Goal: Task Accomplishment & Management: Manage account settings

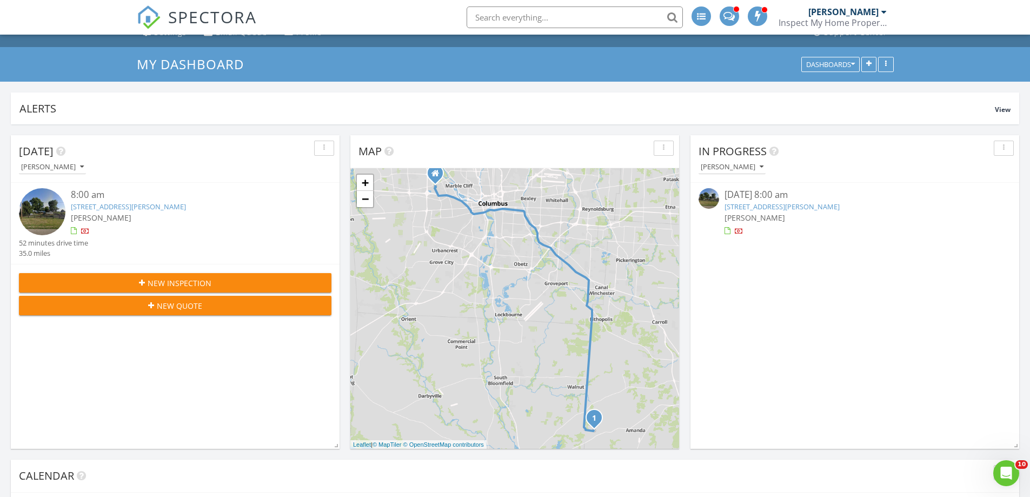
scroll to position [162, 0]
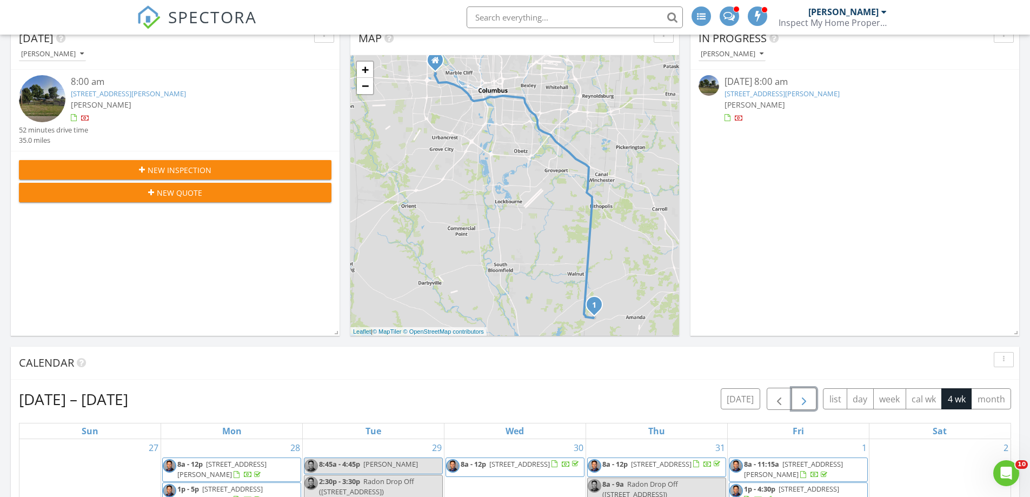
click at [805, 400] on span "button" at bounding box center [803, 399] width 13 height 13
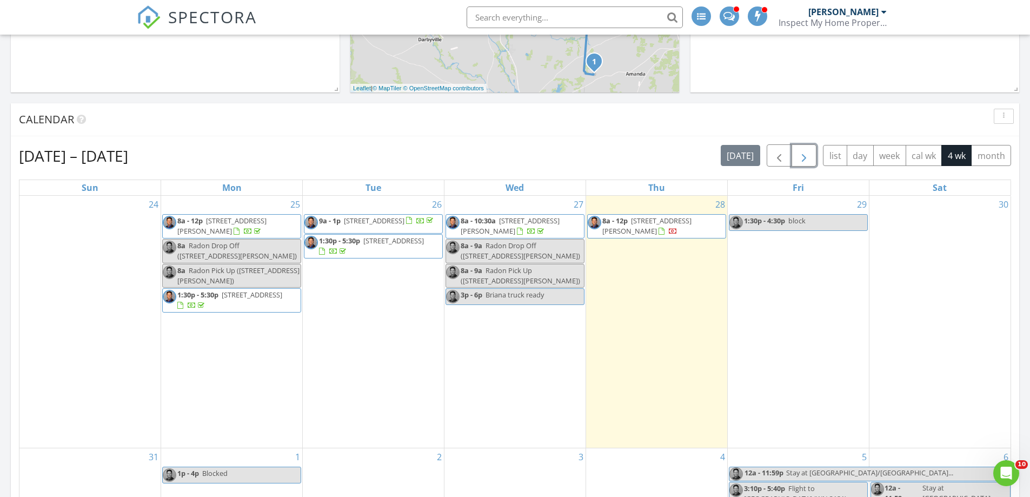
scroll to position [378, 0]
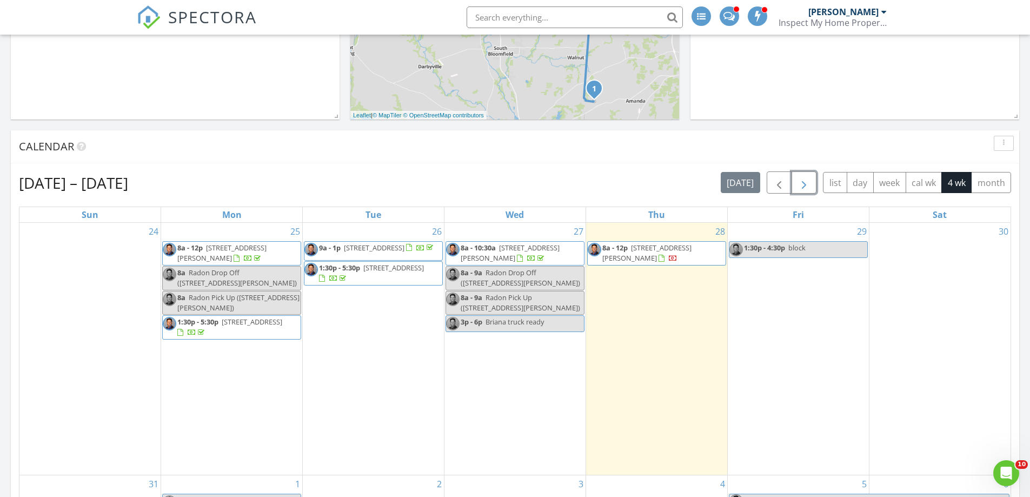
click at [643, 247] on span "10990 Peters Rd SW, Stoutsville 43154" at bounding box center [646, 253] width 89 height 20
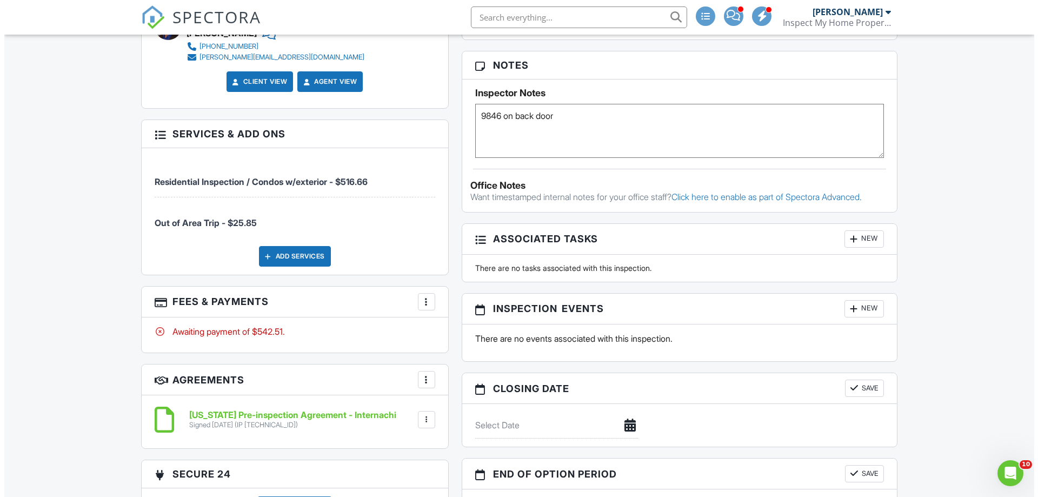
scroll to position [757, 0]
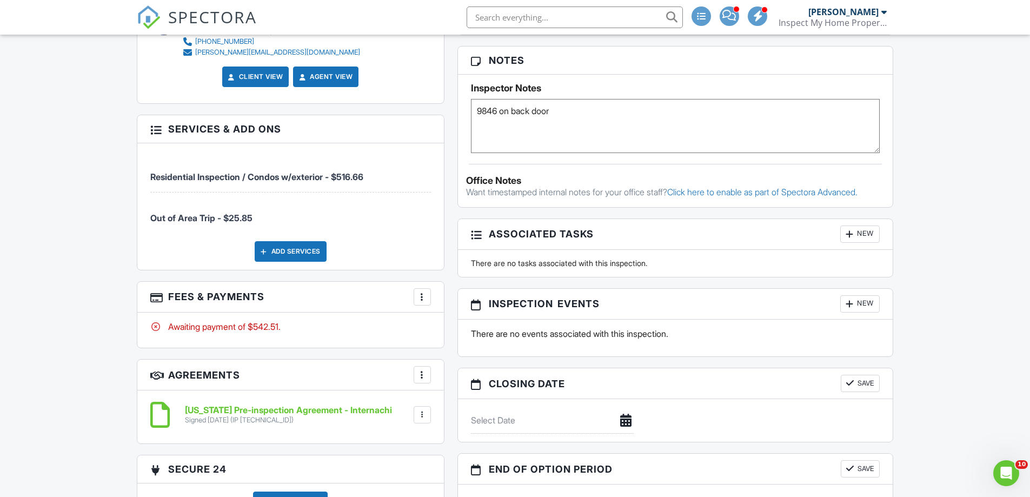
click at [421, 295] on div at bounding box center [422, 296] width 11 height 11
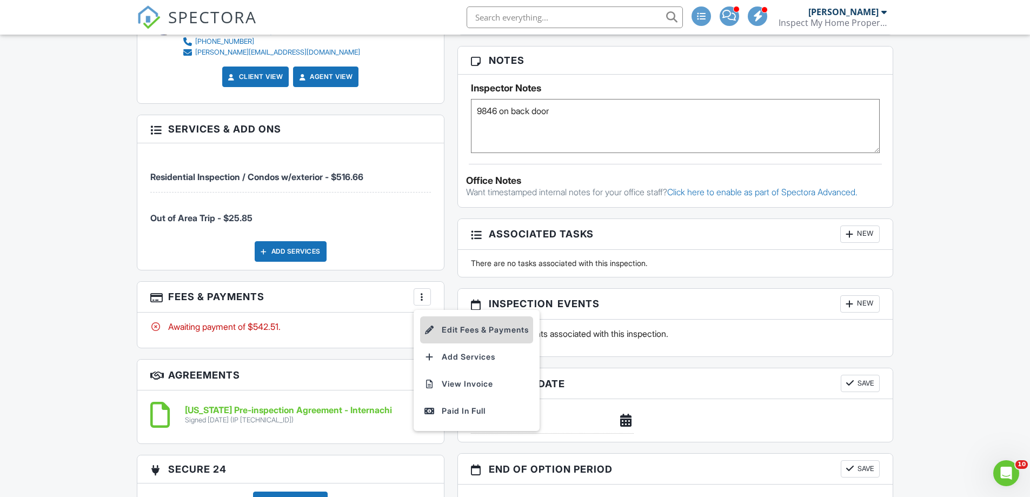
click at [441, 334] on li "Edit Fees & Payments" at bounding box center [476, 329] width 113 height 27
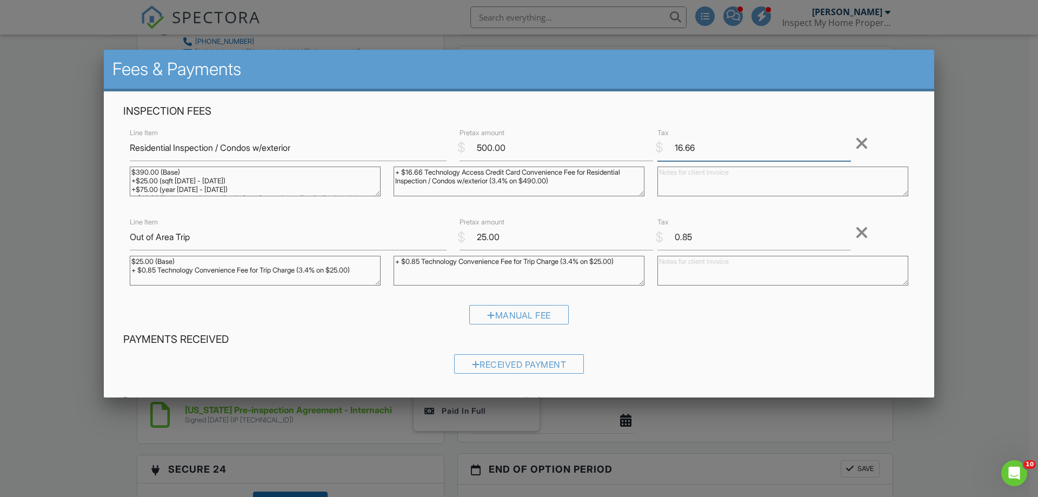
drag, startPoint x: 670, startPoint y: 145, endPoint x: 709, endPoint y: 145, distance: 39.5
click at [709, 145] on input "16.66" at bounding box center [754, 148] width 194 height 26
drag, startPoint x: 672, startPoint y: 237, endPoint x: 699, endPoint y: 237, distance: 27.0
click at [699, 237] on input "0.85" at bounding box center [754, 237] width 194 height 26
click at [485, 363] on div "Received Payment" at bounding box center [519, 363] width 130 height 19
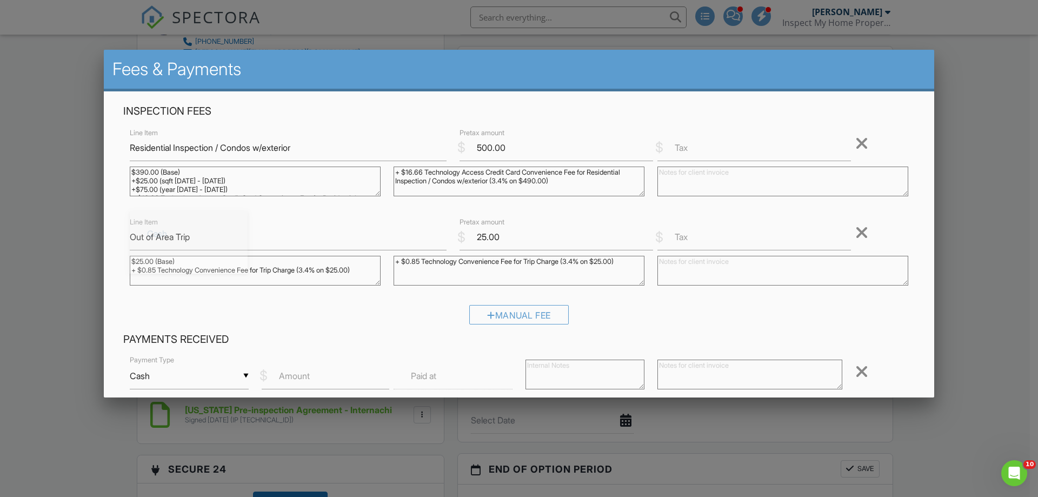
click at [177, 376] on input "Cash" at bounding box center [189, 376] width 119 height 26
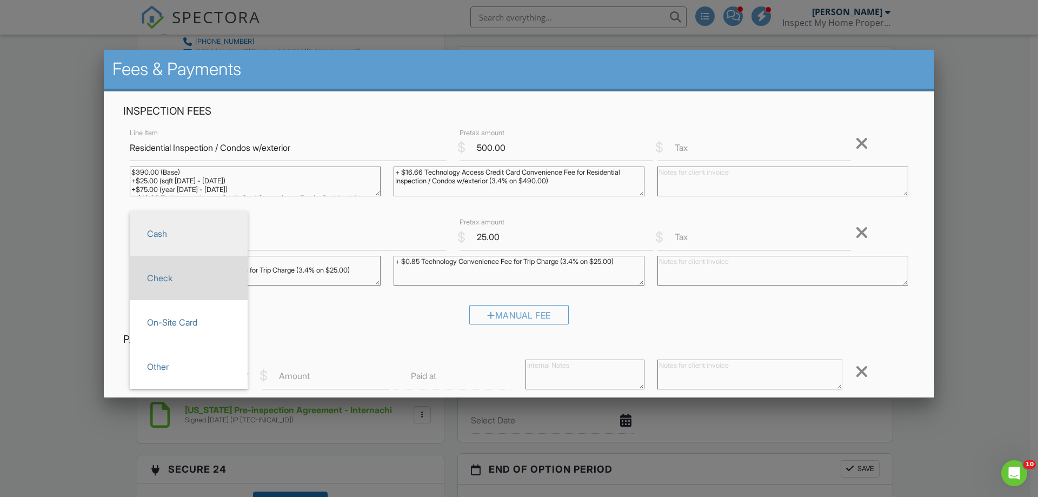
click at [174, 283] on span "Check" at bounding box center [188, 277] width 101 height 27
type input "Check"
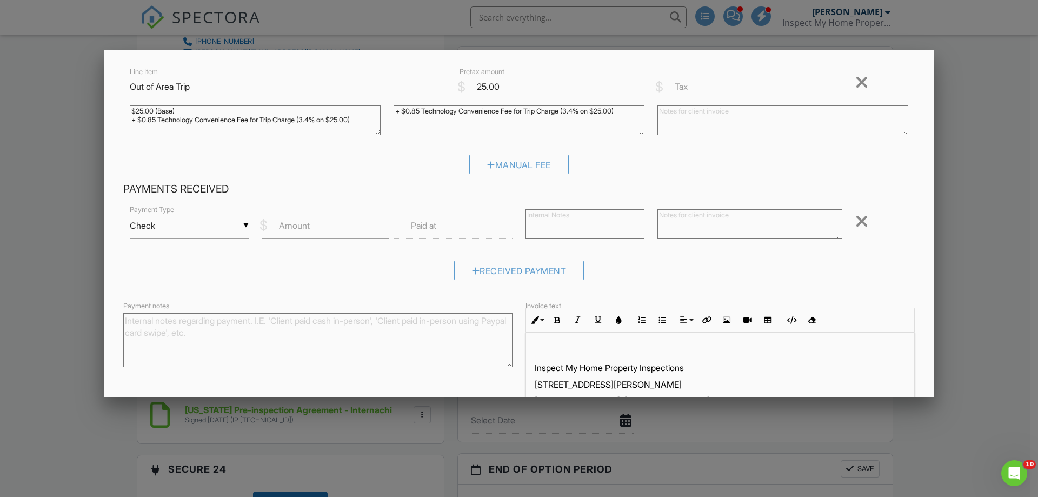
scroll to position [162, 0]
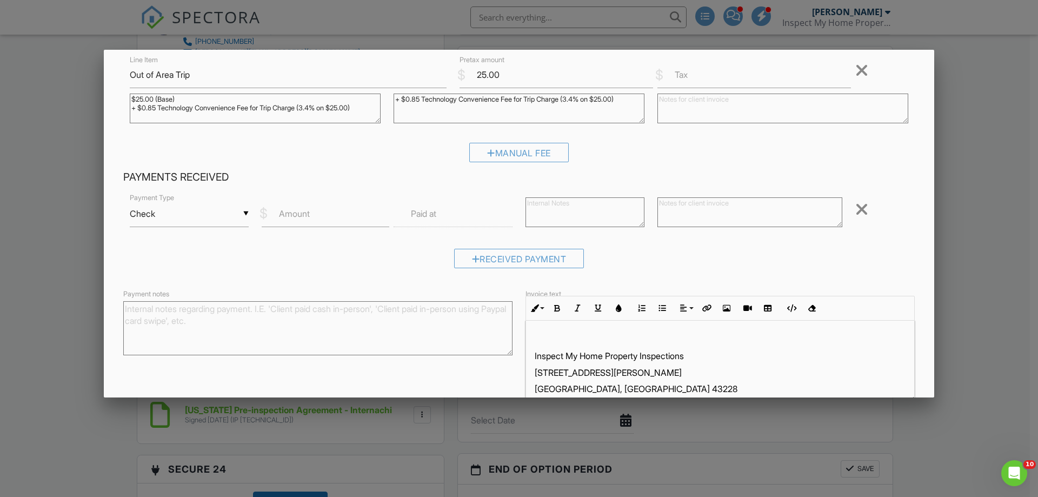
click at [294, 214] on label "Amount" at bounding box center [294, 214] width 31 height 12
click at [294, 214] on input "Amount" at bounding box center [326, 214] width 128 height 26
type input "525.00"
click at [430, 218] on label "Paid at" at bounding box center [423, 214] width 25 height 12
click at [416, 215] on label "Paid at" at bounding box center [423, 214] width 25 height 12
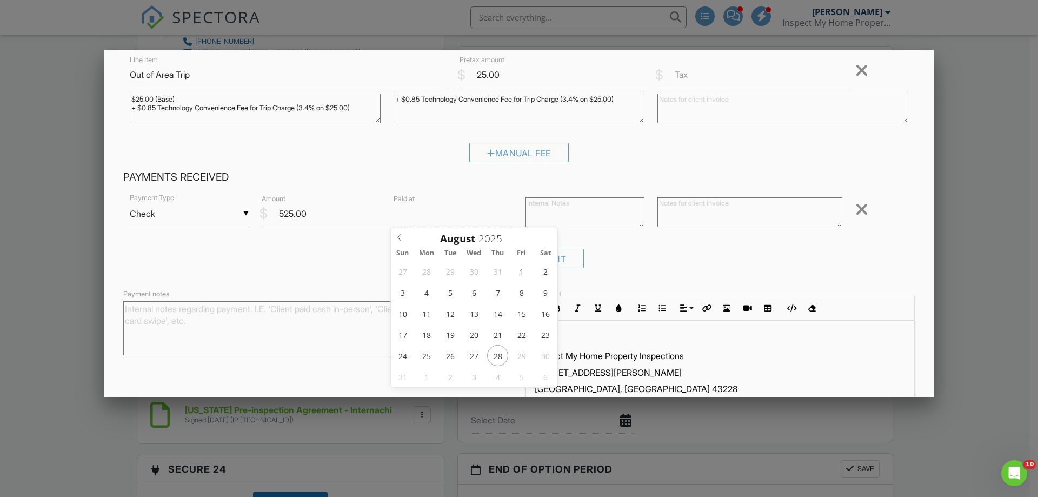
click at [407, 215] on input "text" at bounding box center [453, 214] width 119 height 26
type input "[DATE] 12:00 PM"
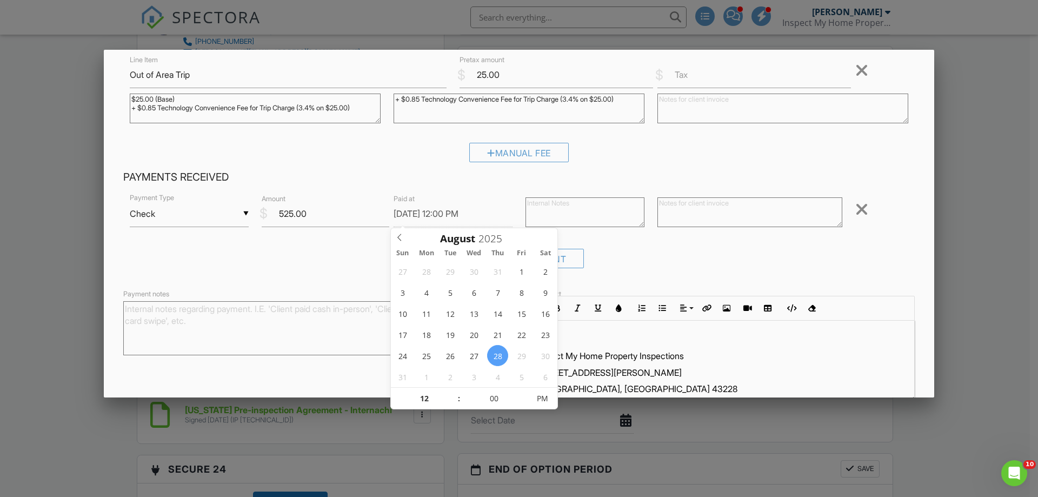
click at [283, 264] on div "Received Payment" at bounding box center [519, 263] width 792 height 28
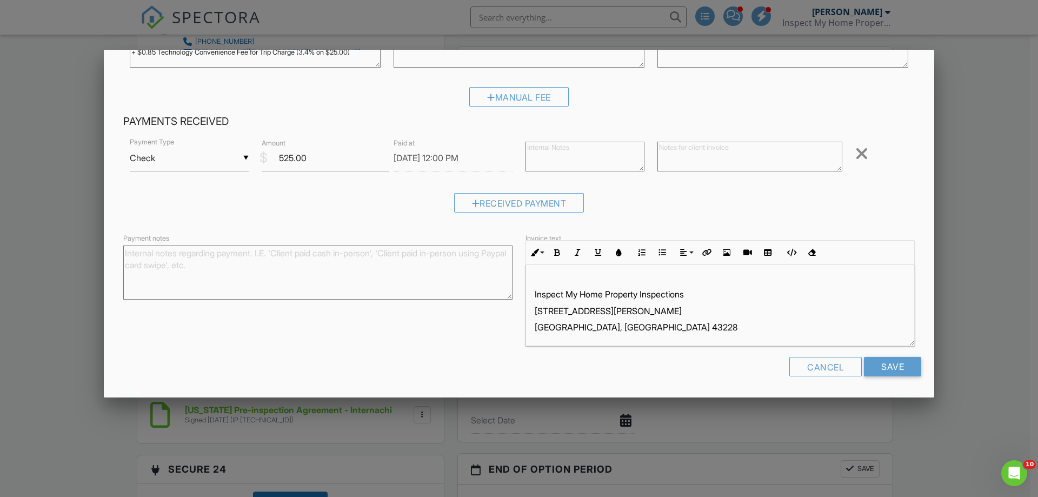
scroll to position [7, 0]
click at [879, 369] on input "Save" at bounding box center [892, 366] width 57 height 19
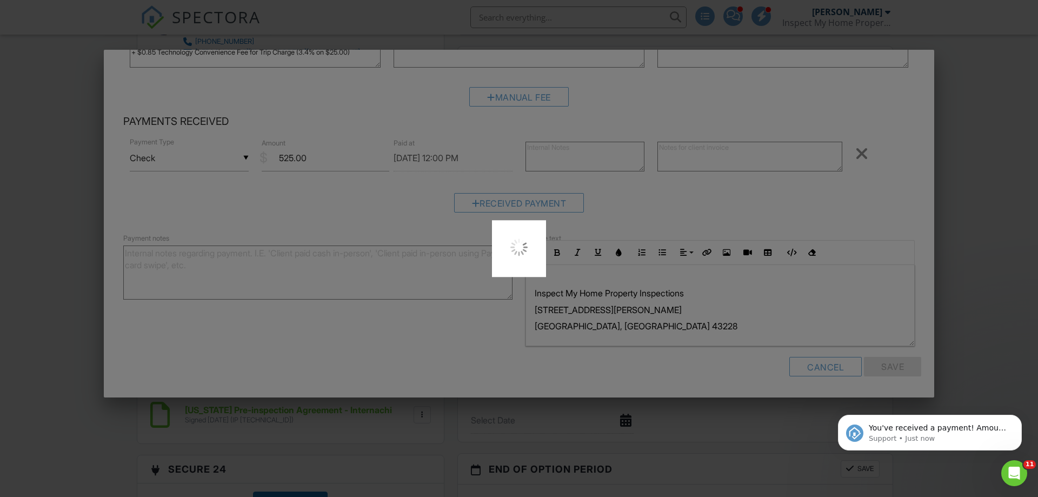
scroll to position [0, 0]
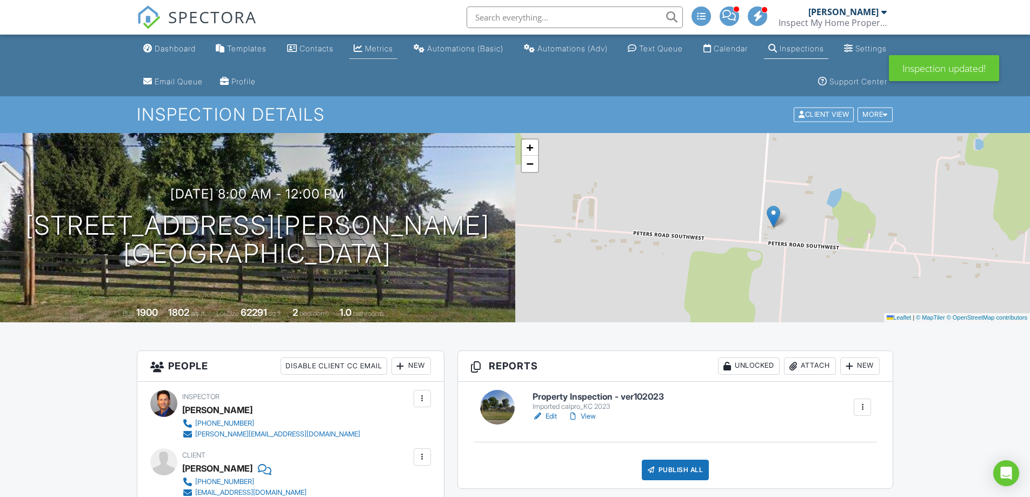
click at [384, 50] on link "Metrics" at bounding box center [373, 49] width 48 height 20
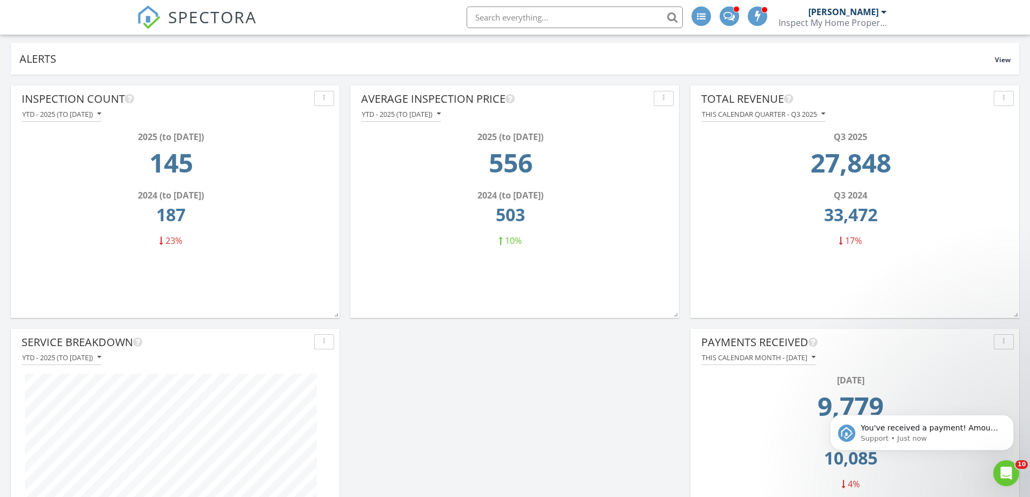
scroll to position [108, 0]
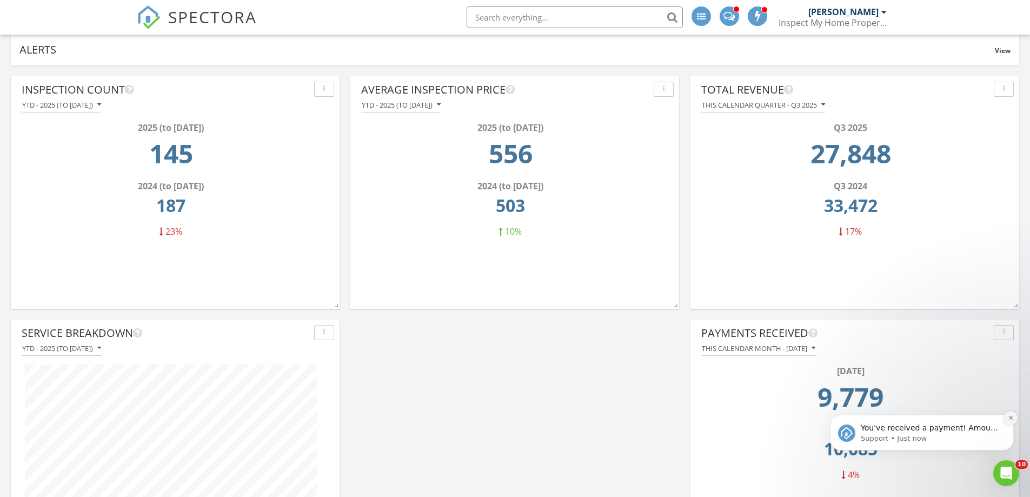
click at [1010, 418] on icon "Dismiss notification" at bounding box center [1011, 418] width 6 height 6
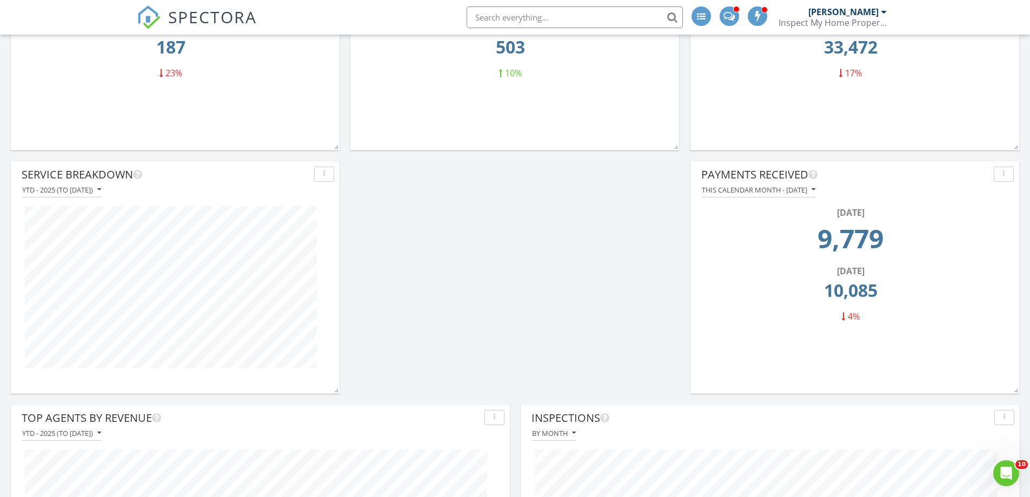
scroll to position [270, 0]
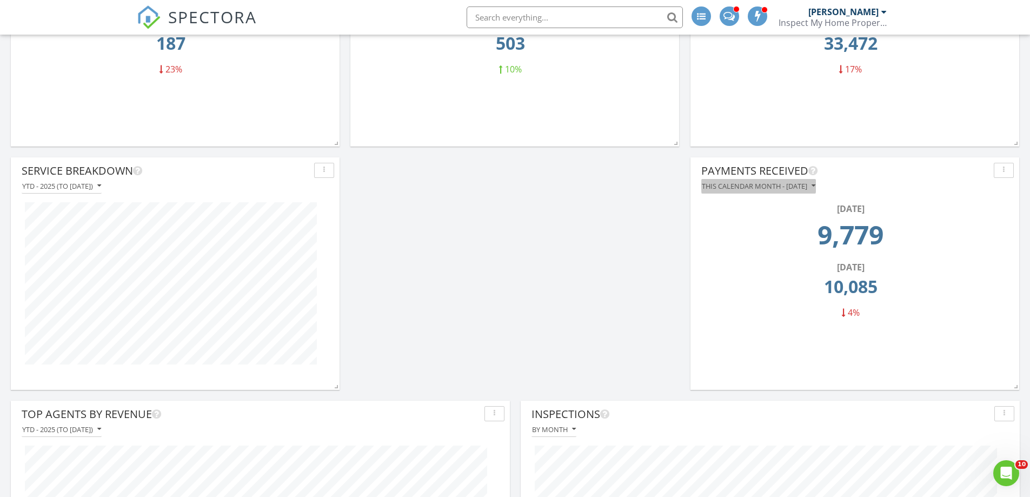
click at [747, 184] on div "This calendar month - August 2025" at bounding box center [759, 186] width 114 height 8
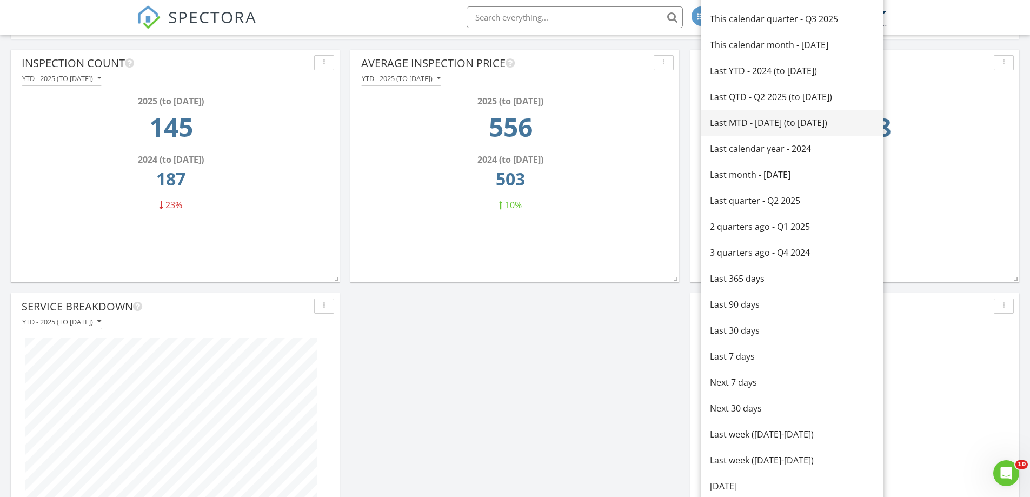
scroll to position [108, 0]
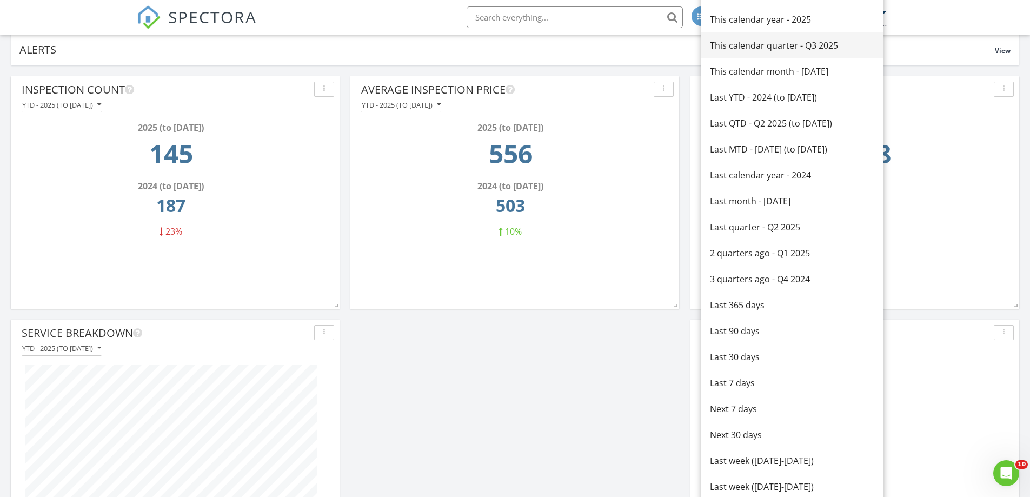
click at [741, 48] on div "This calendar quarter - Q3 2025" at bounding box center [792, 45] width 165 height 13
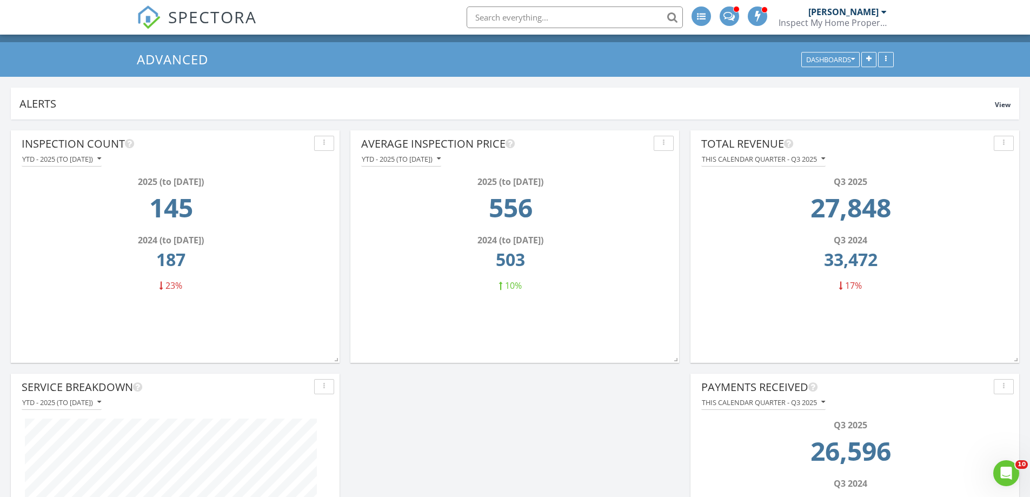
scroll to position [0, 0]
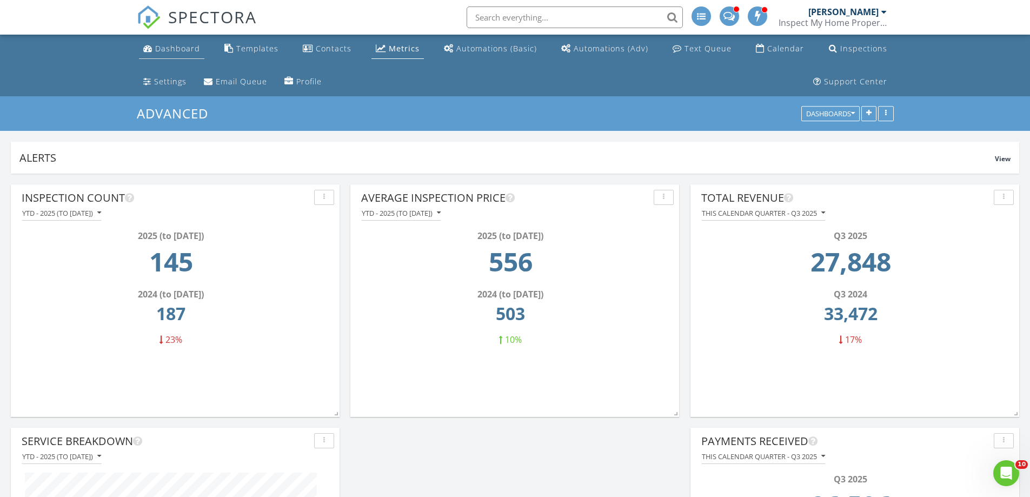
click at [180, 52] on div "Dashboard" at bounding box center [177, 48] width 45 height 10
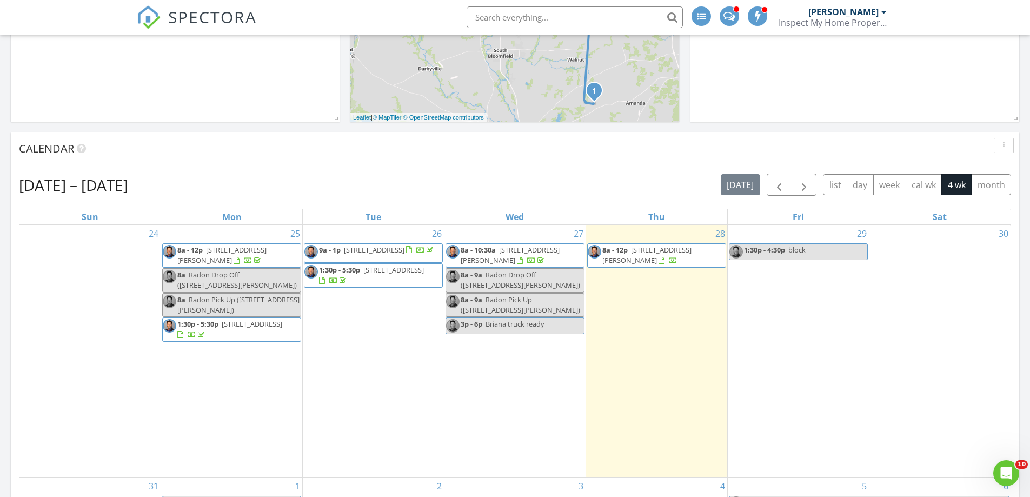
scroll to position [433, 0]
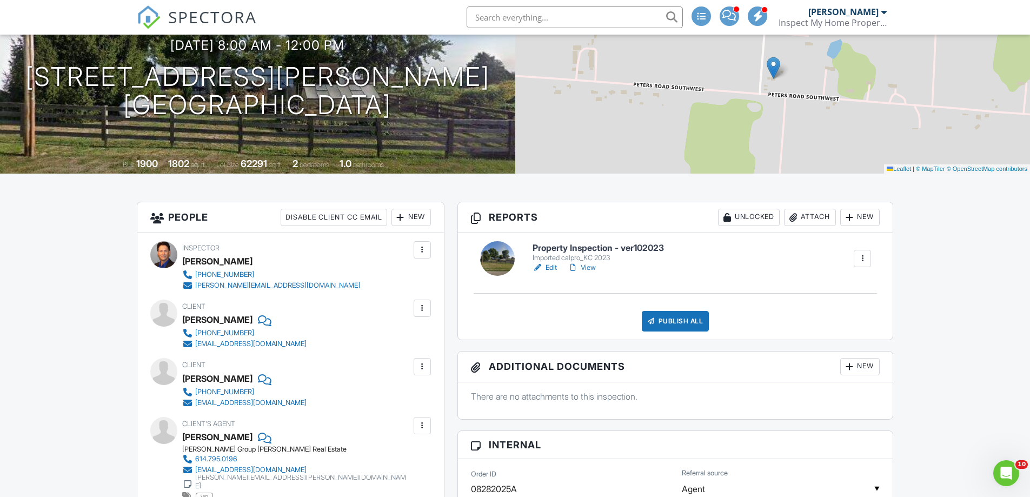
scroll to position [162, 0]
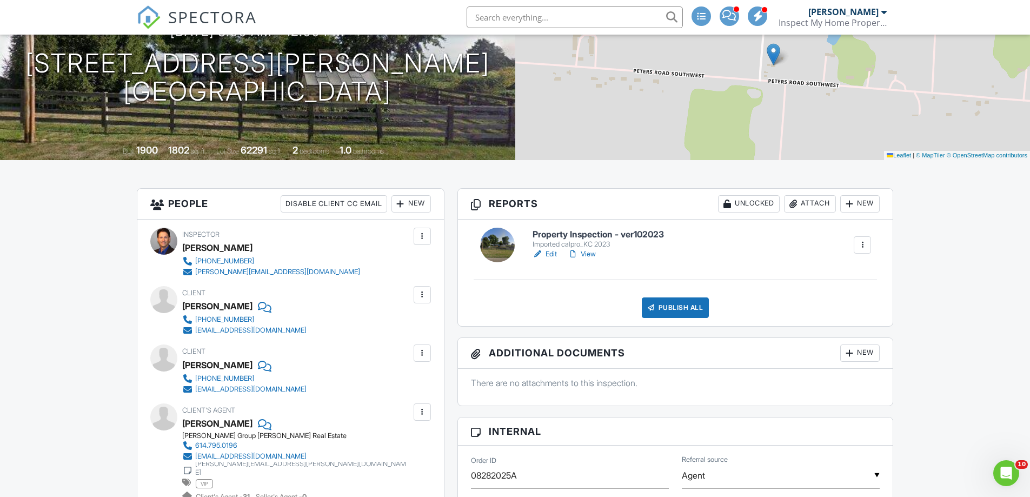
click at [554, 254] on link "Edit" at bounding box center [545, 254] width 24 height 11
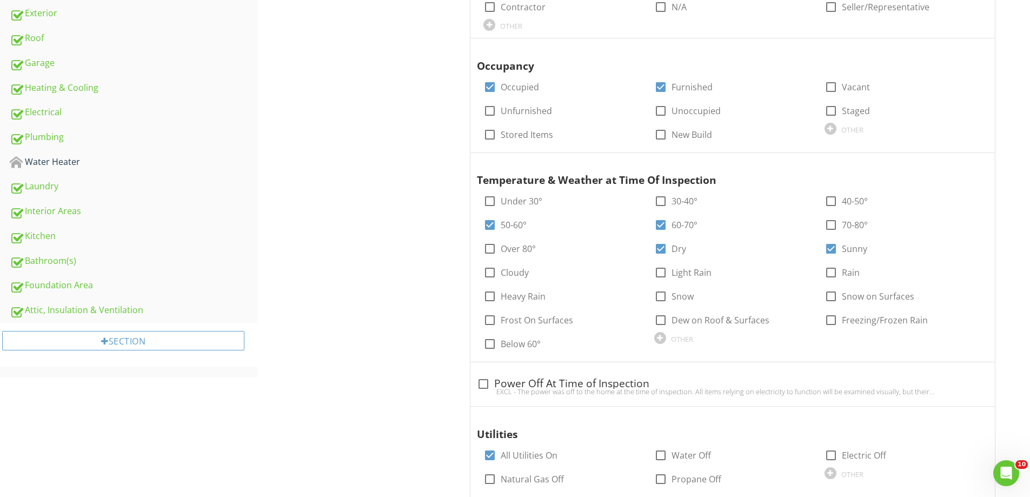
scroll to position [541, 0]
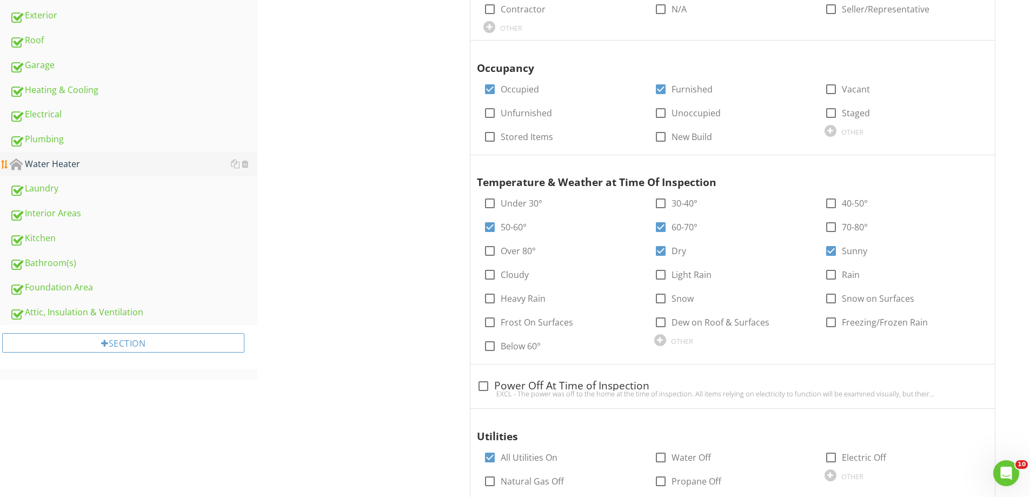
click at [69, 165] on div "Water Heater" at bounding box center [134, 164] width 248 height 14
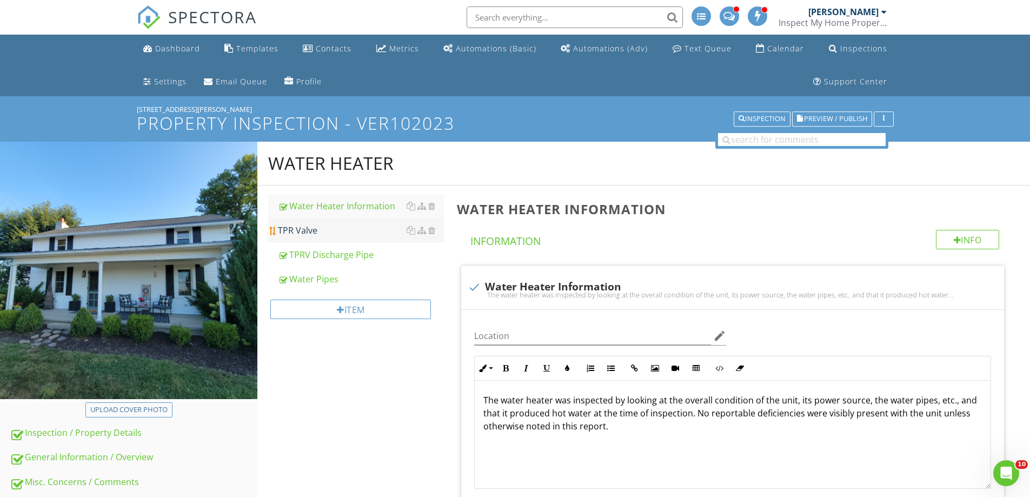
click at [303, 236] on div "TPR Valve" at bounding box center [361, 230] width 166 height 13
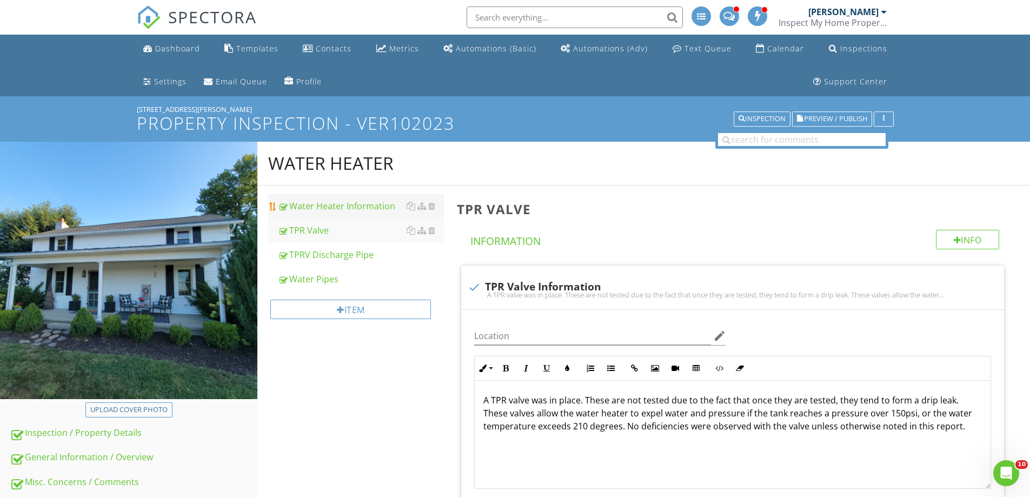
click at [342, 198] on link "Water Heater Information" at bounding box center [361, 206] width 166 height 24
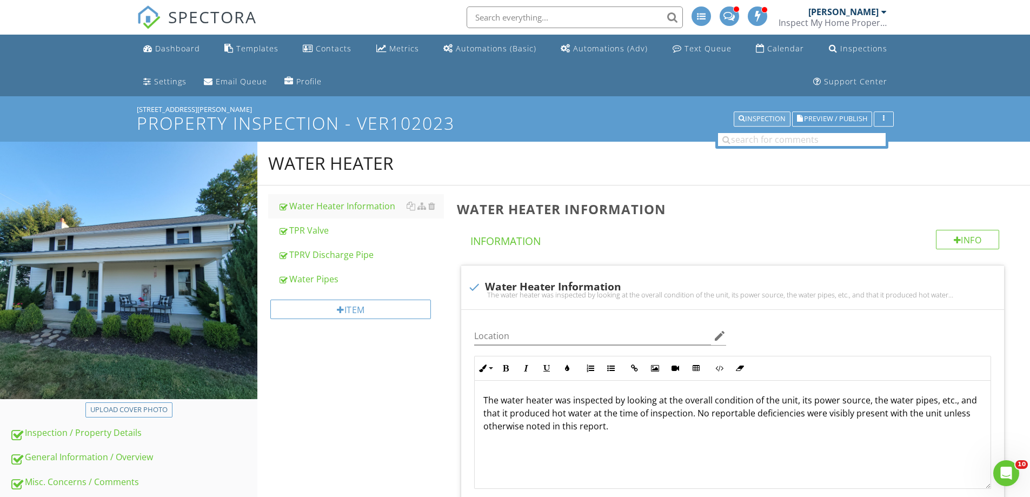
click at [757, 116] on div "Inspection" at bounding box center [762, 119] width 47 height 8
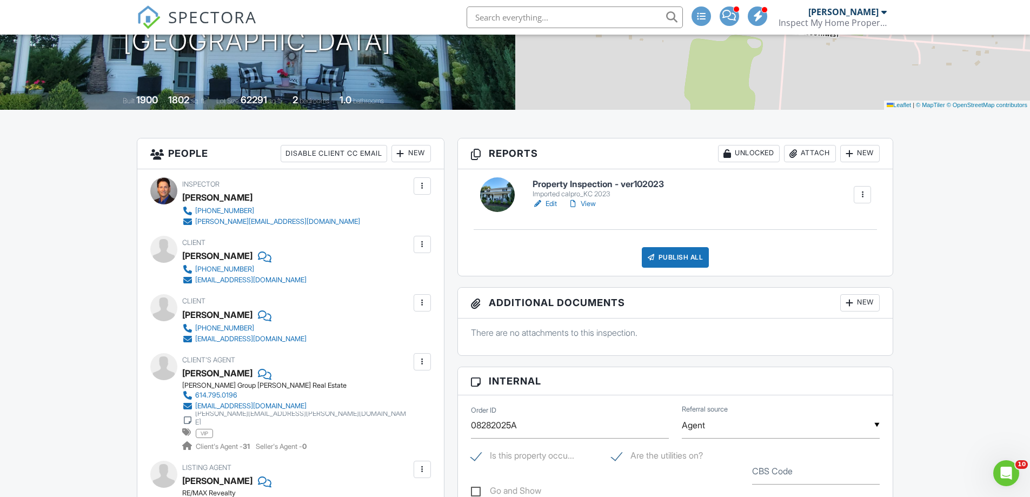
scroll to position [216, 0]
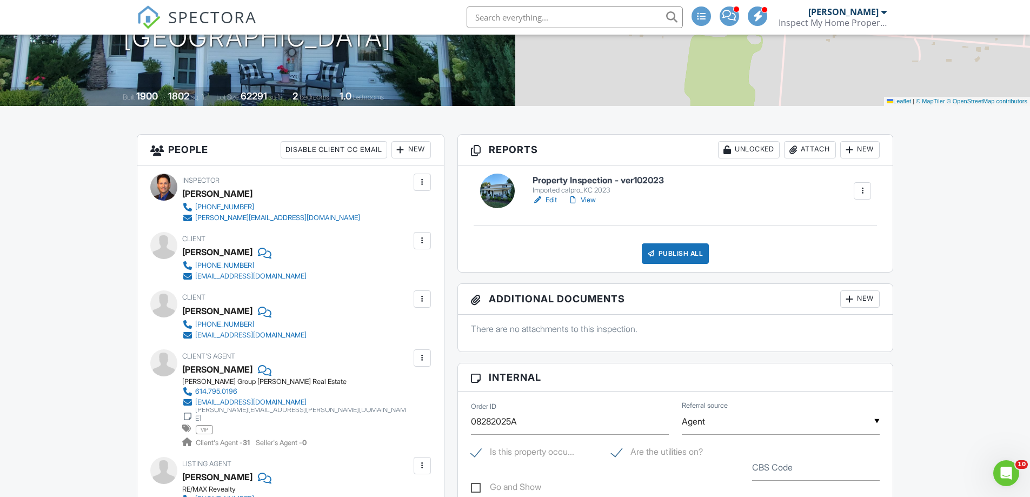
click at [549, 201] on link "Edit" at bounding box center [545, 200] width 24 height 11
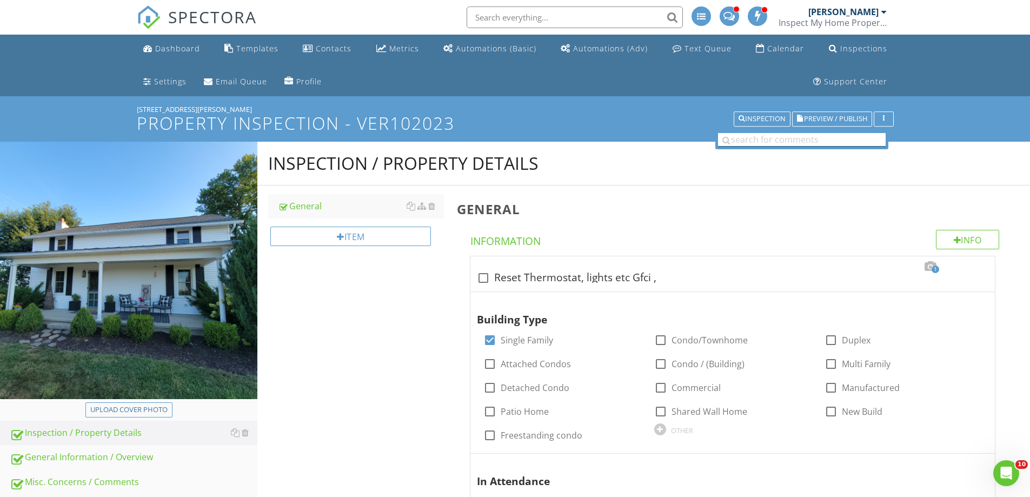
click at [747, 141] on input "text" at bounding box center [802, 140] width 168 height 14
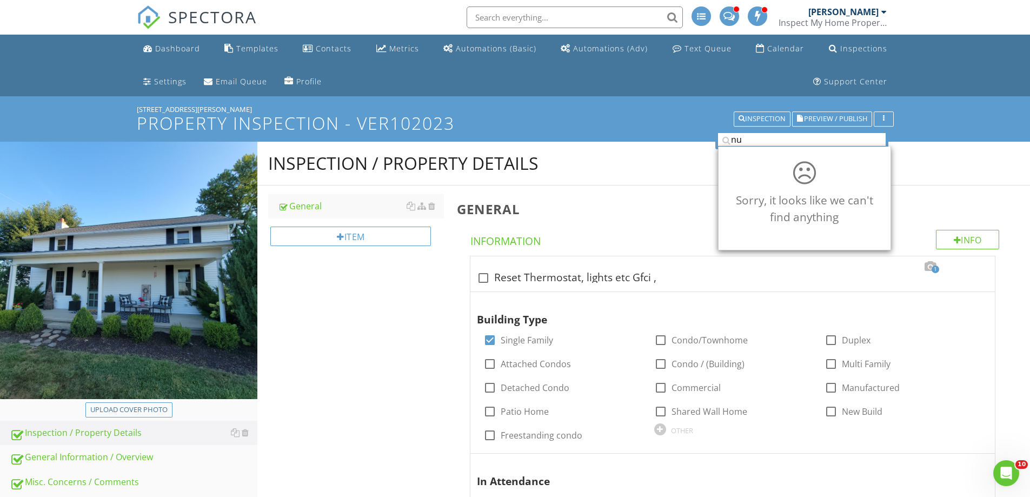
type input "n"
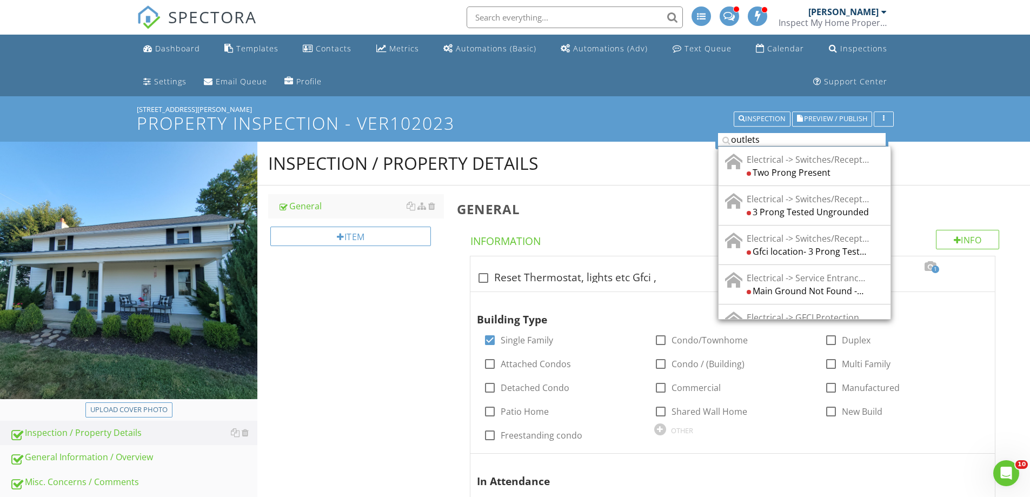
drag, startPoint x: 769, startPoint y: 139, endPoint x: 730, endPoint y: 143, distance: 39.1
click at [730, 143] on div "outlets" at bounding box center [802, 140] width 168 height 14
type input "receptacles"
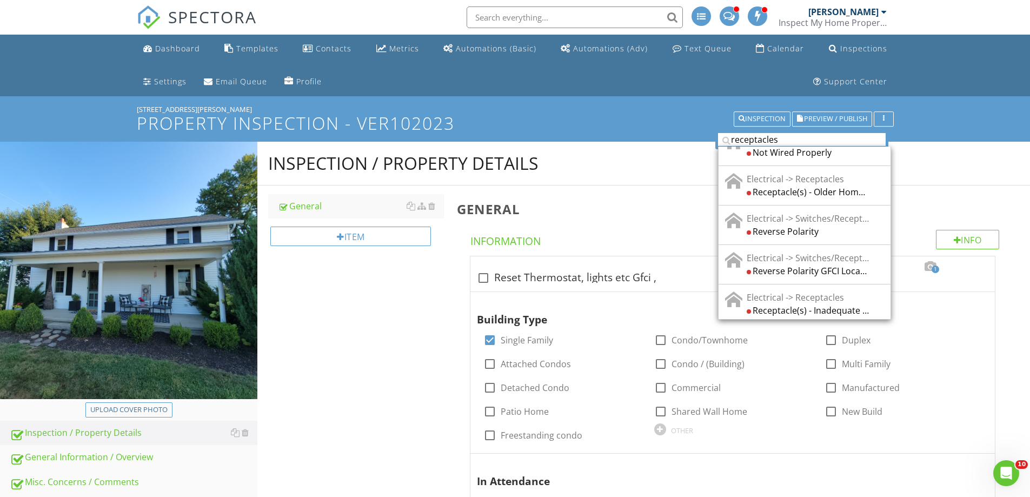
scroll to position [1730, 0]
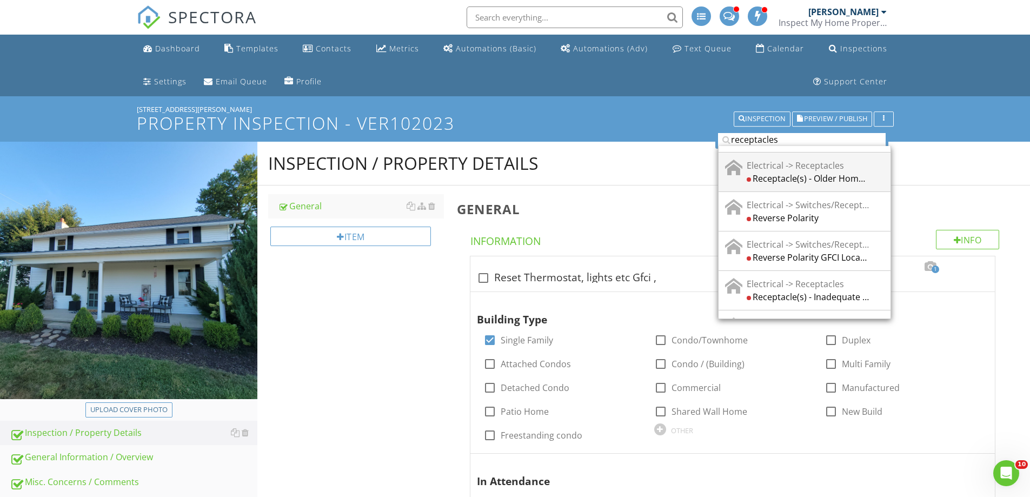
click at [787, 176] on div "Receptacle(s) - Older Home - Inadequate Quantity" at bounding box center [808, 178] width 123 height 13
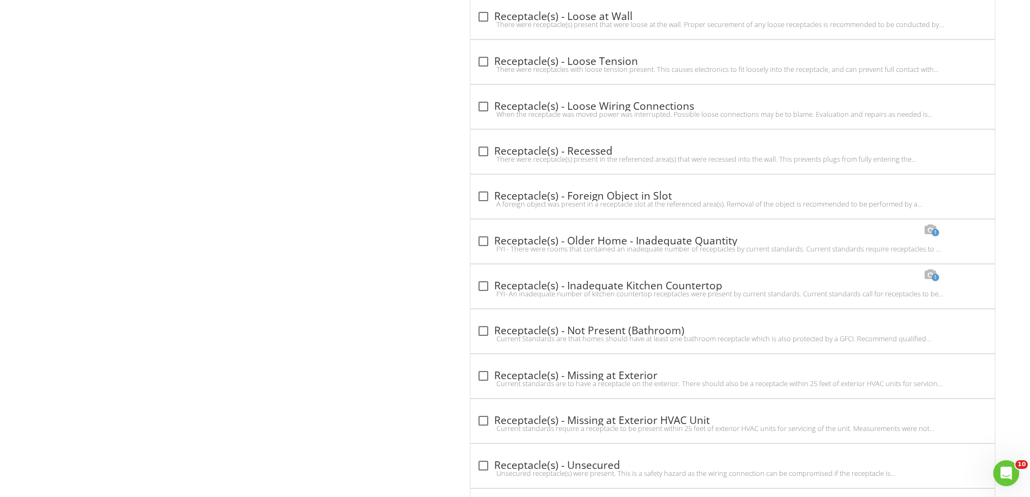
scroll to position [2658, 0]
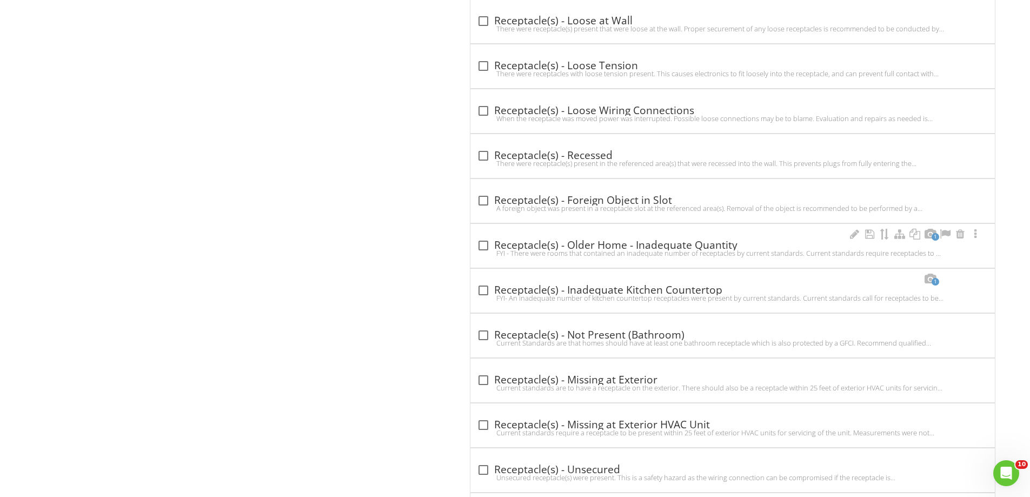
click at [566, 247] on div "check_box_outline_blank Receptacle(s) - Older Home - Inadequate Quantity" at bounding box center [732, 245] width 511 height 13
checkbox input "true"
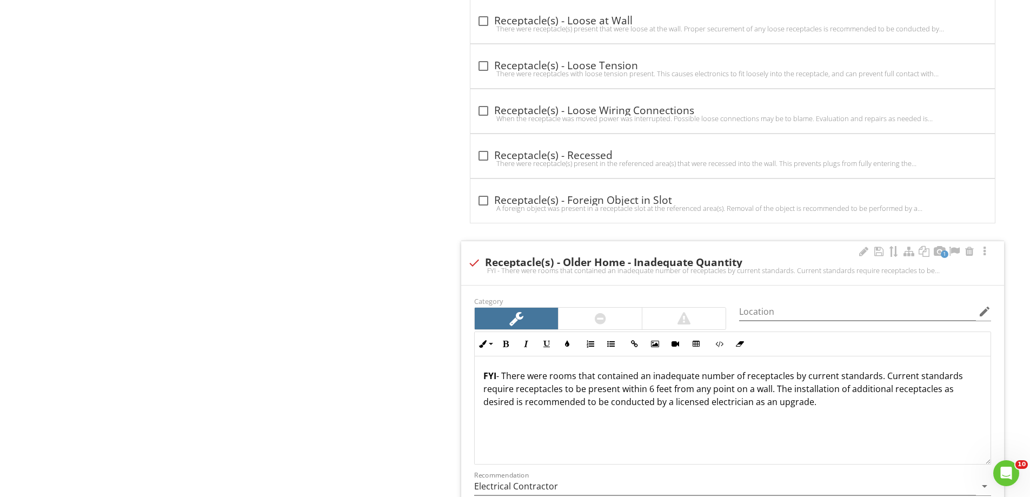
click at [884, 375] on p "FYI - There were rooms that contained an inadequate number of receptacles by cu…" at bounding box center [732, 388] width 499 height 39
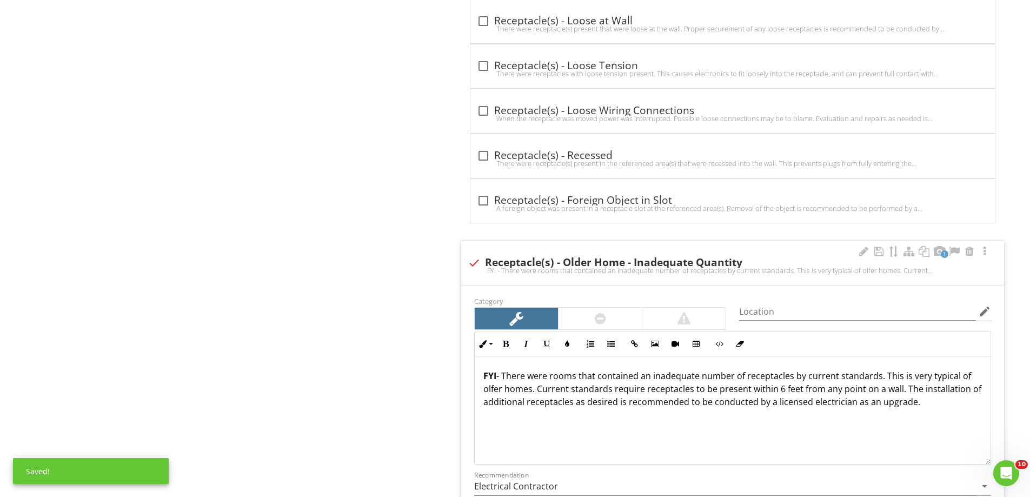
click at [495, 389] on p "FYI - There were rooms that contained an inadequate number of receptacles by cu…" at bounding box center [732, 388] width 499 height 39
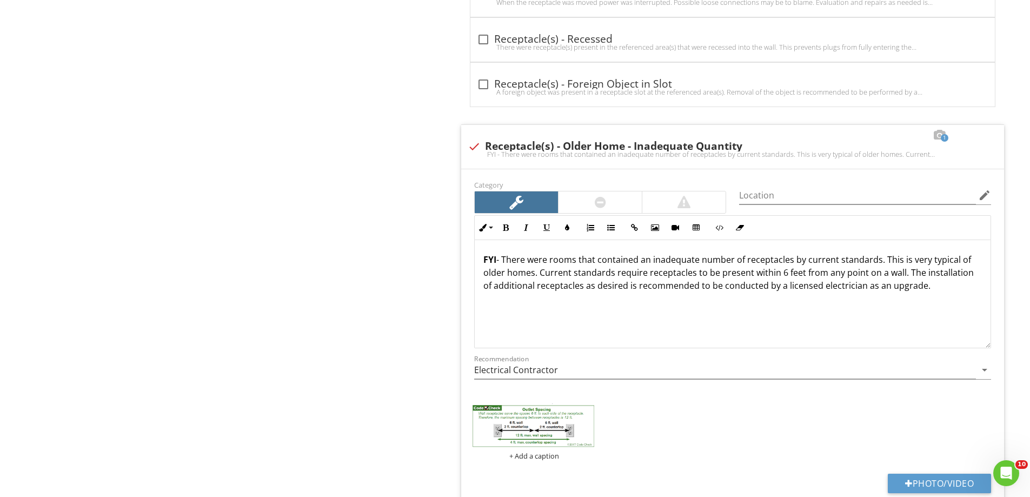
scroll to position [2712, 0]
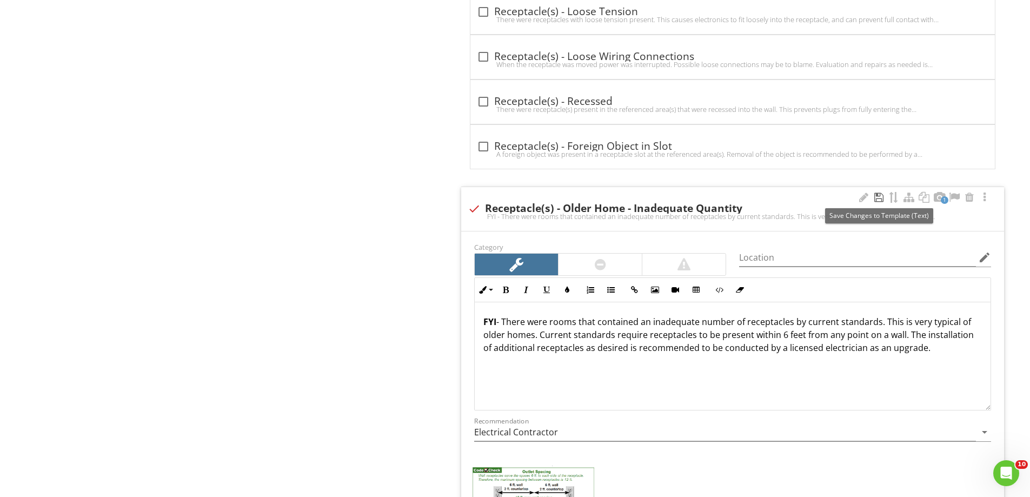
click at [879, 196] on div at bounding box center [878, 197] width 13 height 11
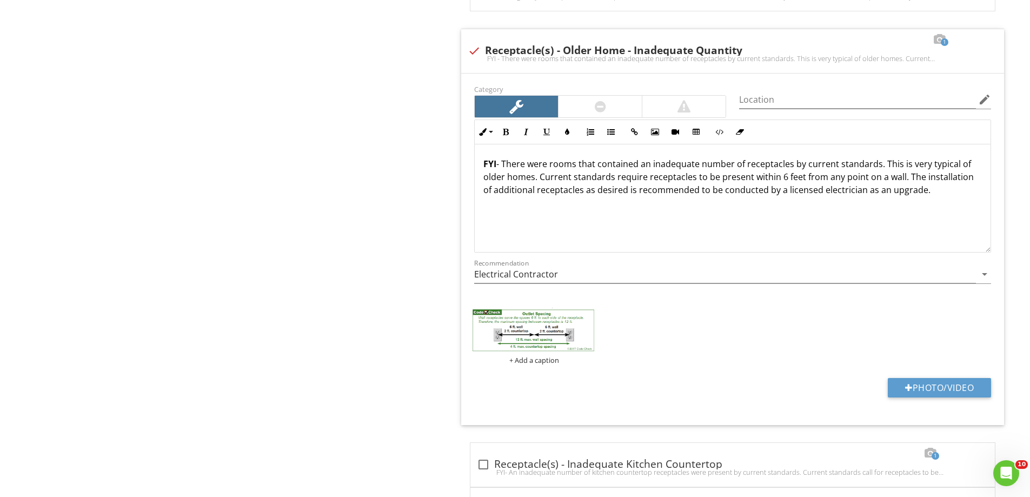
scroll to position [2874, 0]
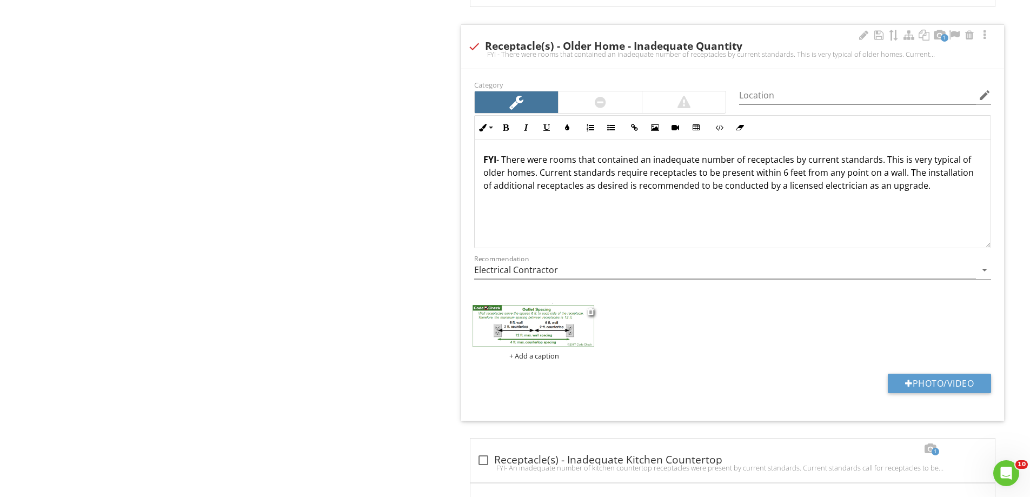
click at [512, 315] on img at bounding box center [533, 325] width 127 height 45
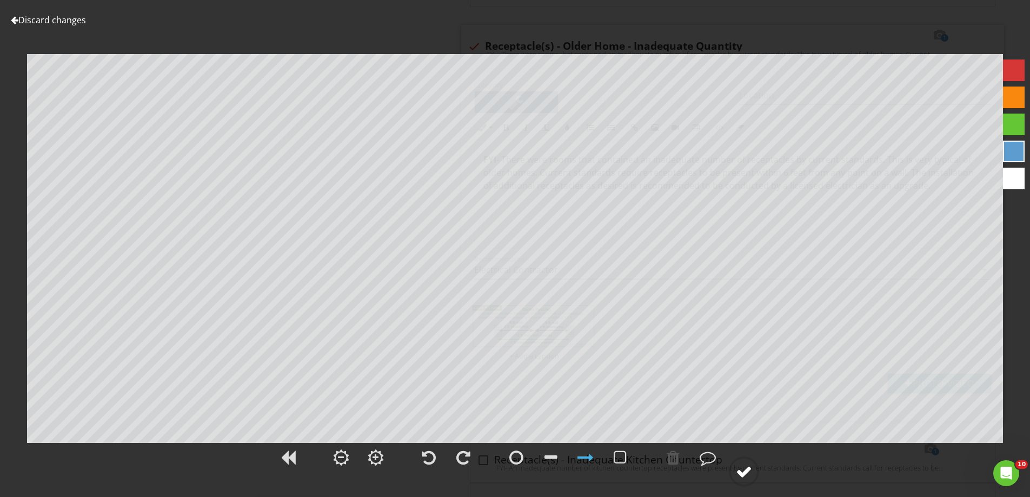
click at [747, 472] on div at bounding box center [744, 471] width 16 height 16
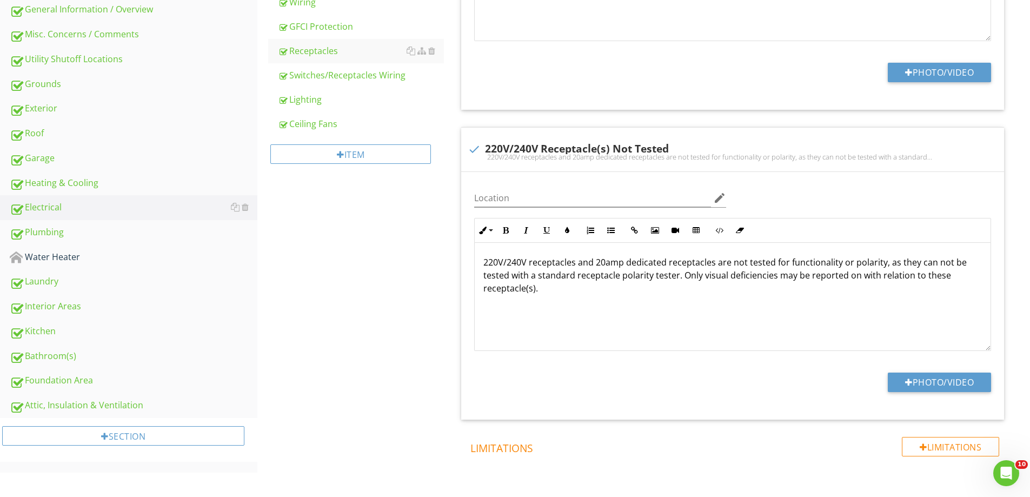
scroll to position [449, 0]
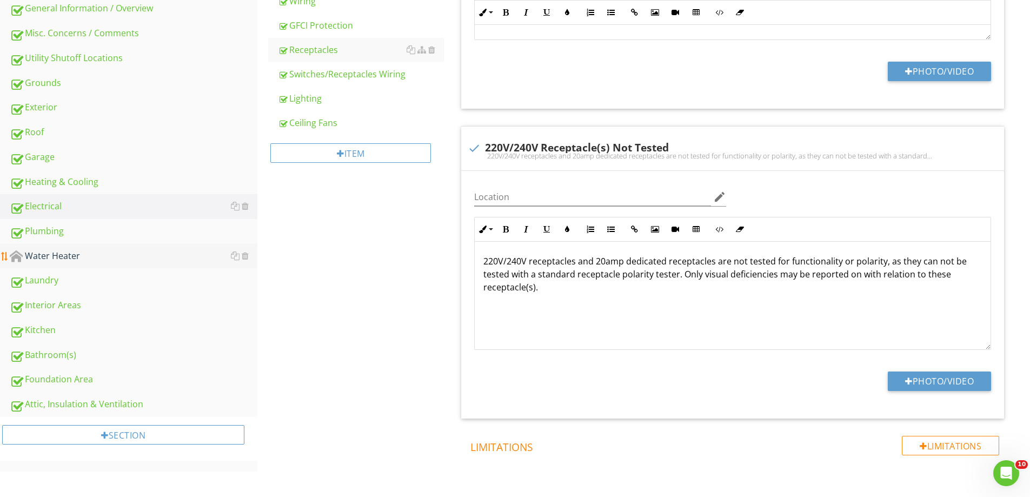
click at [46, 259] on div "Water Heater" at bounding box center [134, 256] width 248 height 14
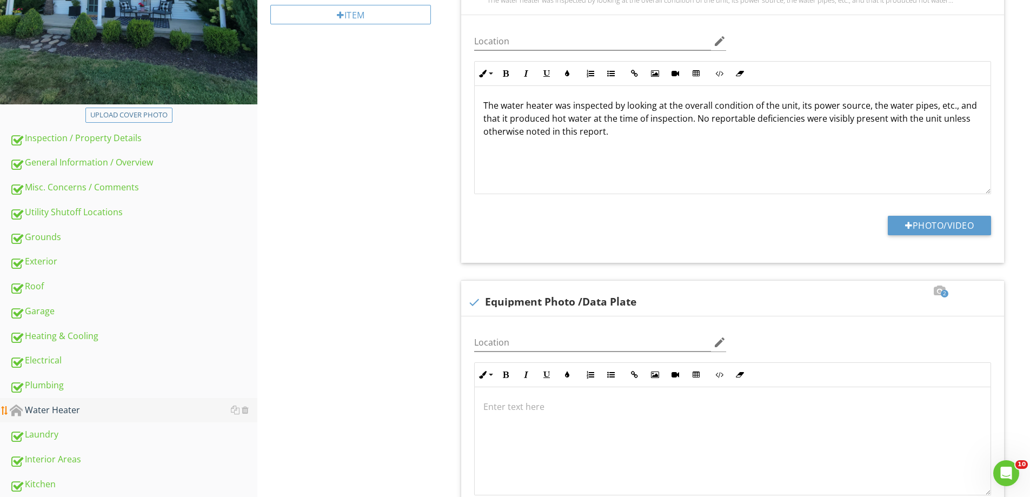
scroll to position [178, 0]
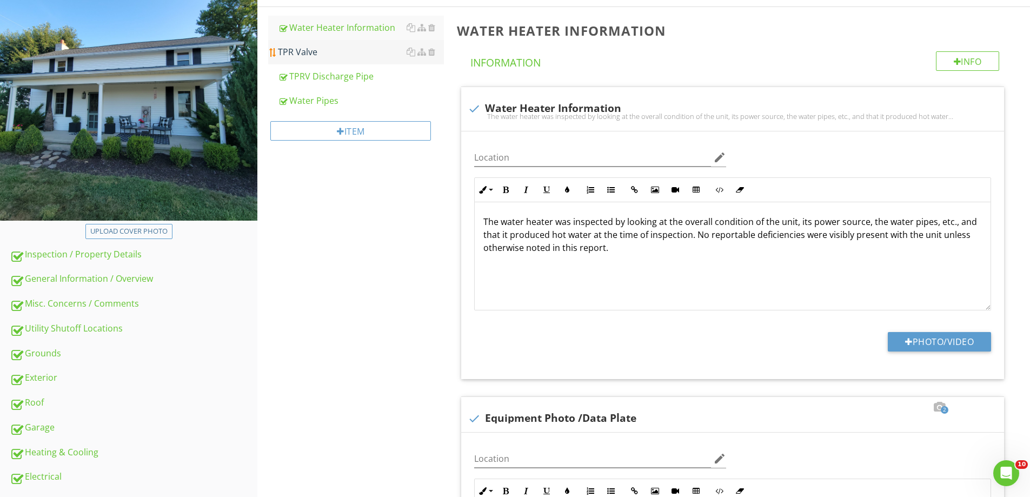
click at [291, 54] on div "TPR Valve" at bounding box center [361, 51] width 166 height 13
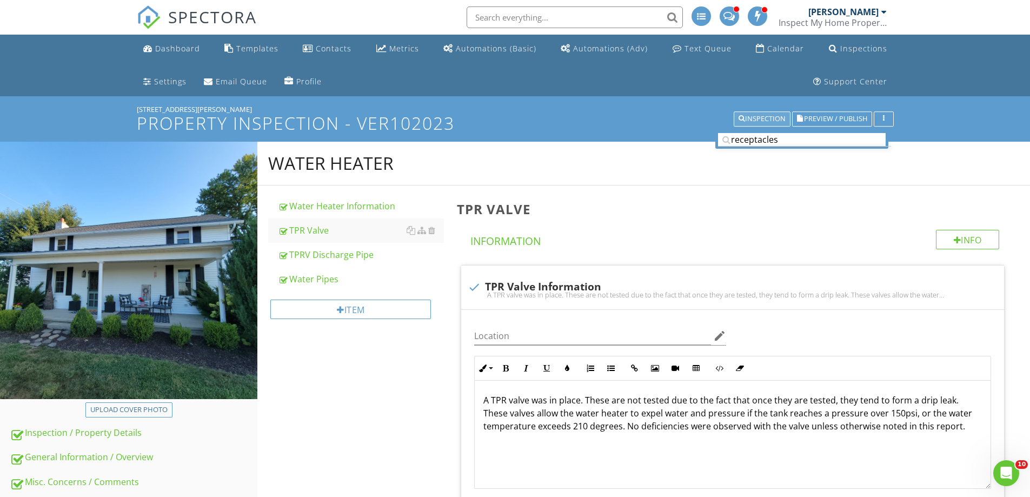
click at [752, 119] on div "Inspection" at bounding box center [762, 119] width 47 height 8
